Goal: Task Accomplishment & Management: Manage account settings

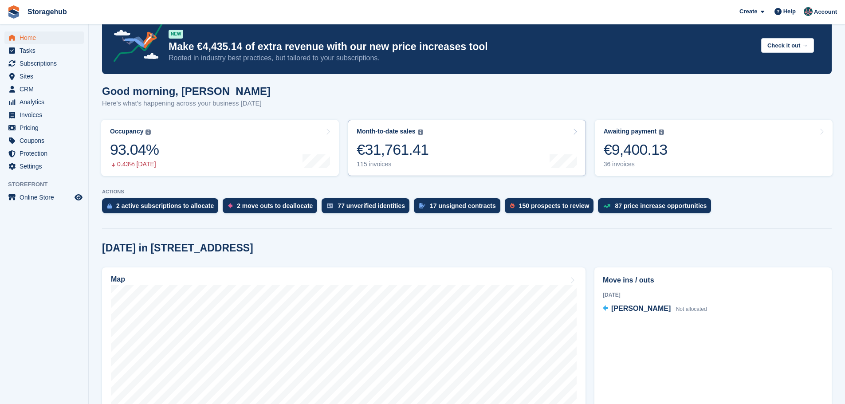
scroll to position [133, 0]
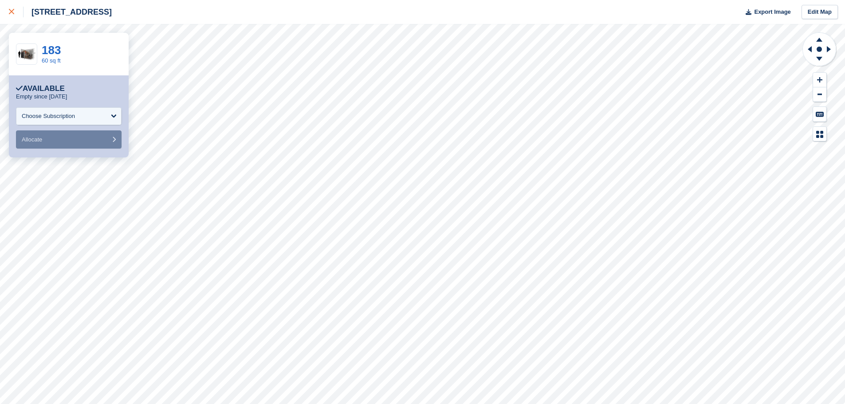
click at [16, 16] on div at bounding box center [16, 12] width 15 height 11
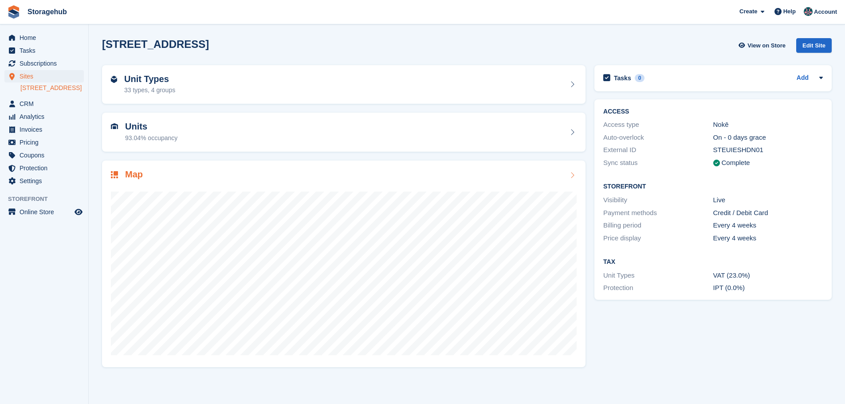
click at [511, 187] on div at bounding box center [344, 269] width 466 height 177
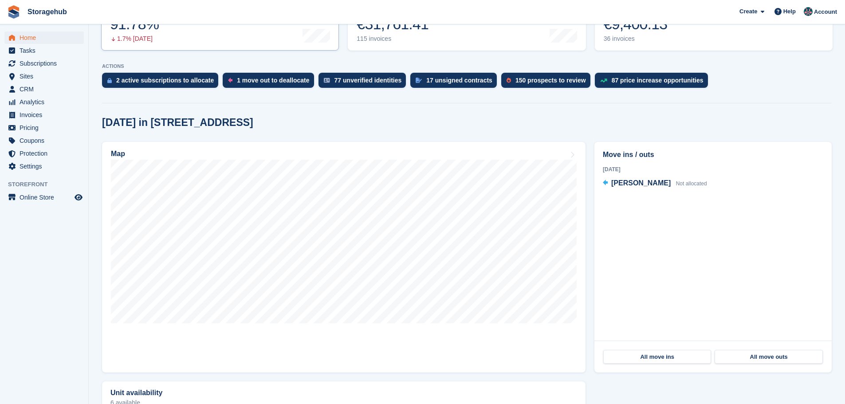
scroll to position [177, 0]
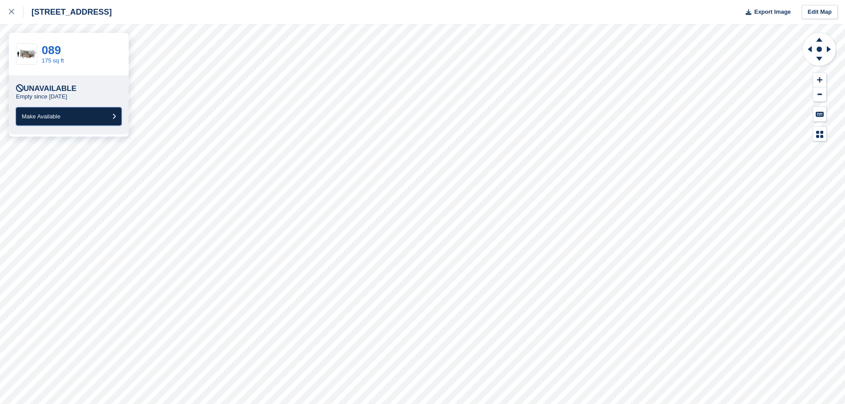
click at [93, 117] on button "Make Available" at bounding box center [69, 116] width 106 height 18
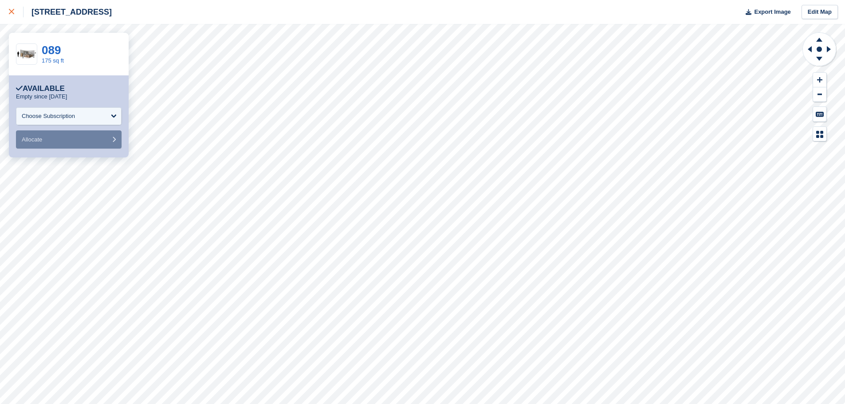
click at [15, 14] on div at bounding box center [16, 12] width 15 height 11
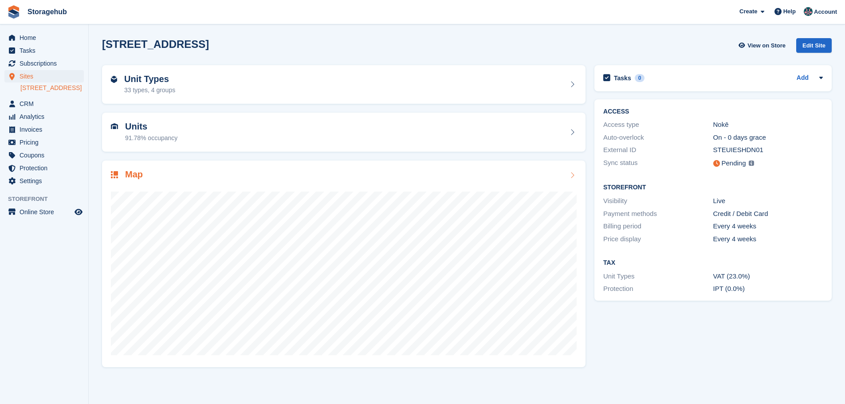
click at [370, 179] on div "Map" at bounding box center [344, 175] width 466 height 12
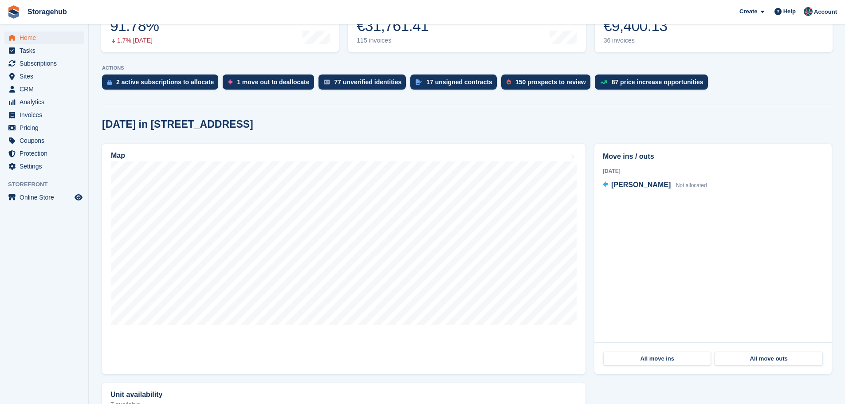
scroll to position [222, 0]
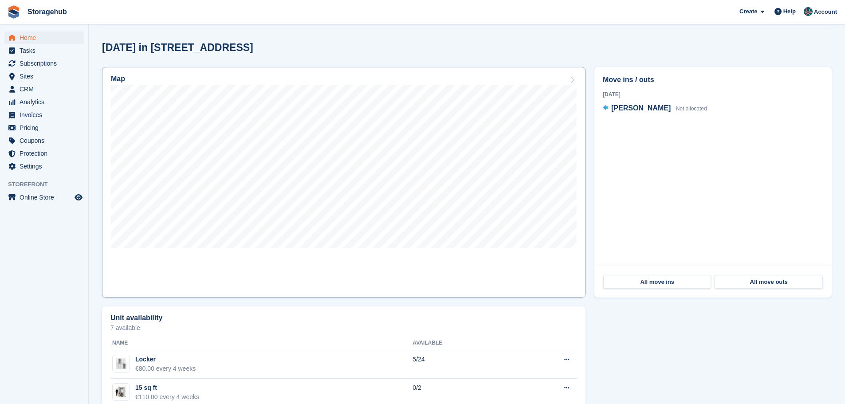
click at [574, 84] on div "Map" at bounding box center [344, 80] width 466 height 10
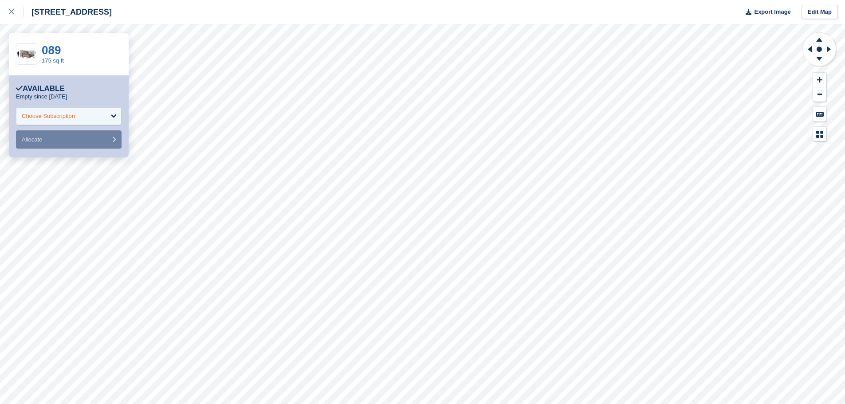
click at [113, 113] on div "Choose Subscription" at bounding box center [69, 116] width 106 height 18
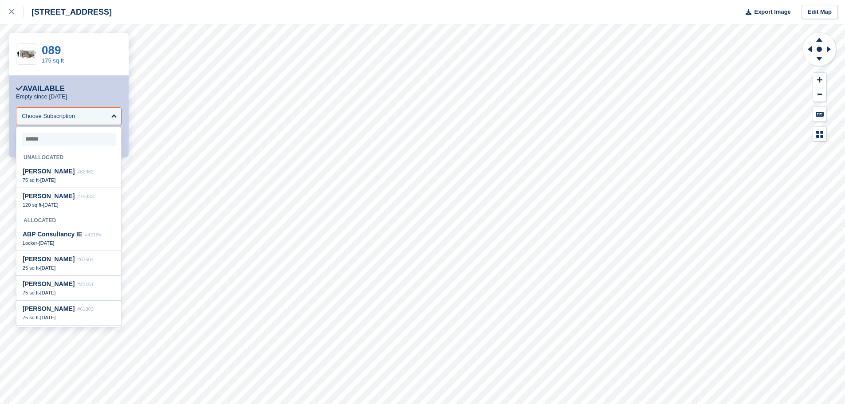
click at [104, 94] on div "Empty since 23 Sep" at bounding box center [69, 96] width 106 height 7
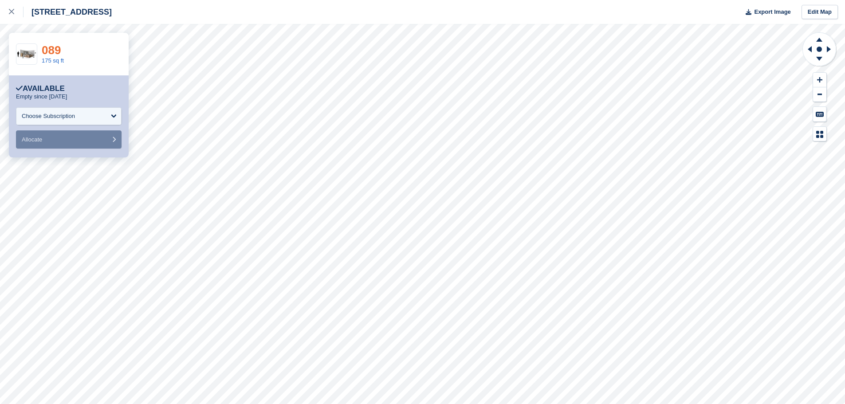
click at [53, 52] on link "089" at bounding box center [51, 49] width 19 height 13
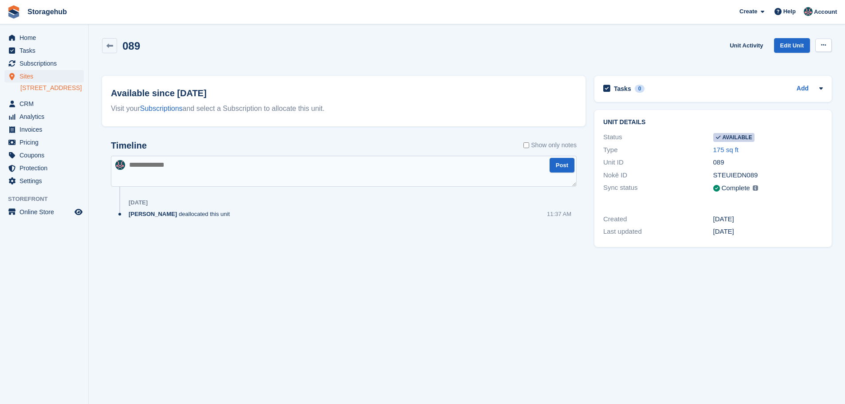
click at [817, 43] on button at bounding box center [823, 45] width 16 height 13
click at [789, 62] on p "Make unavailable" at bounding box center [788, 63] width 77 height 12
